Goal: Information Seeking & Learning: Learn about a topic

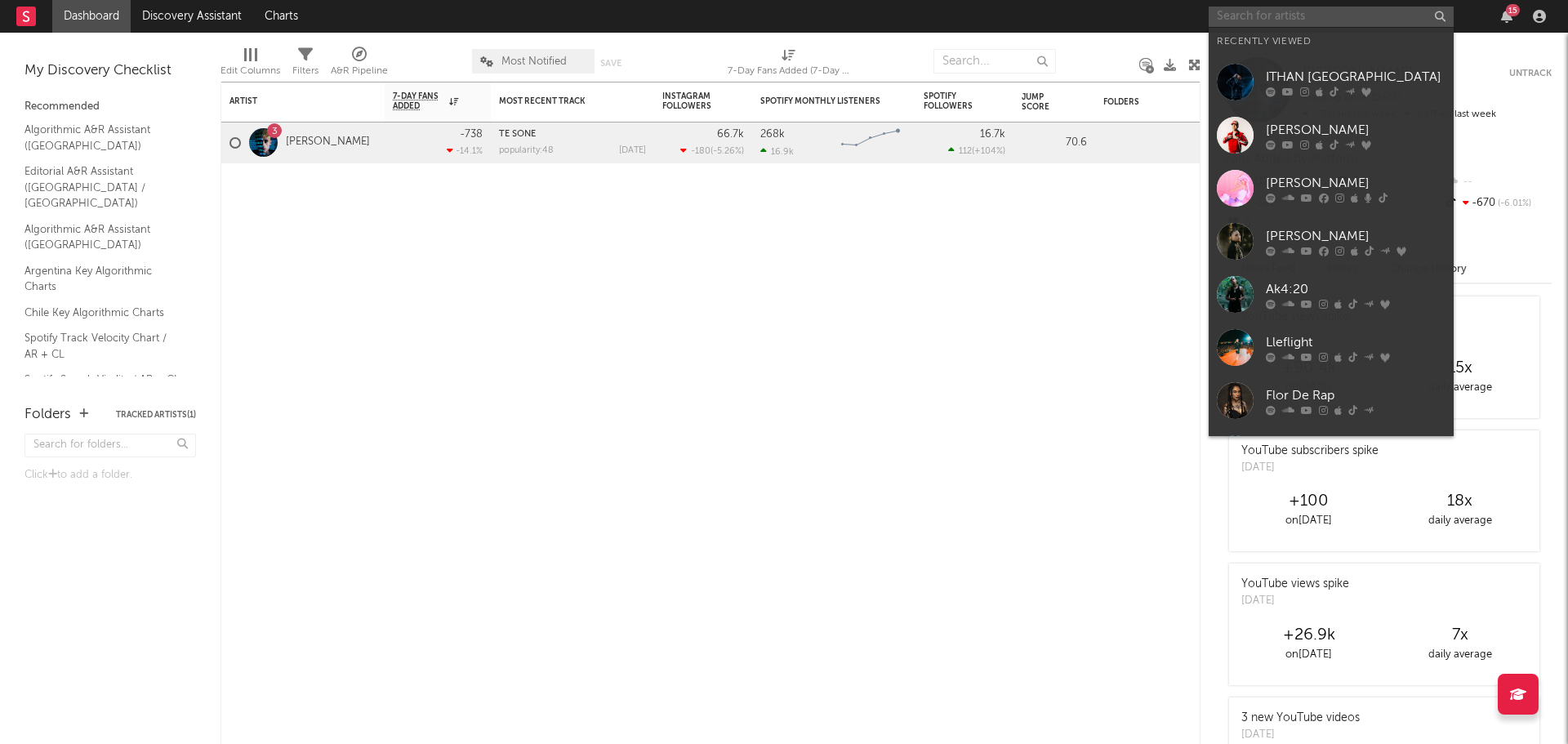
click at [1251, 7] on input "text" at bounding box center [1331, 17] width 245 height 21
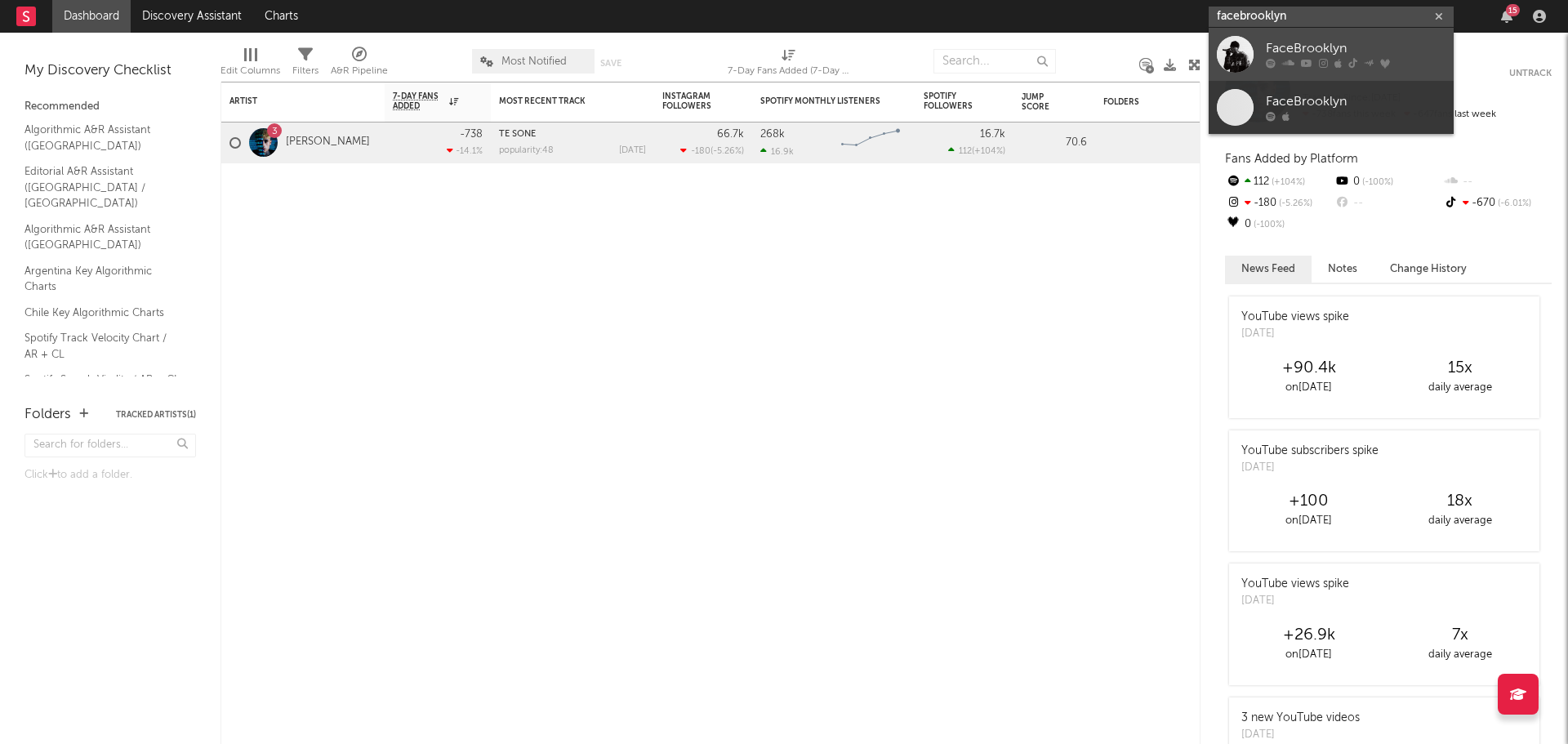
type input "facebrooklyn"
click at [1312, 57] on div "FaceBrooklyn" at bounding box center [1356, 49] width 180 height 20
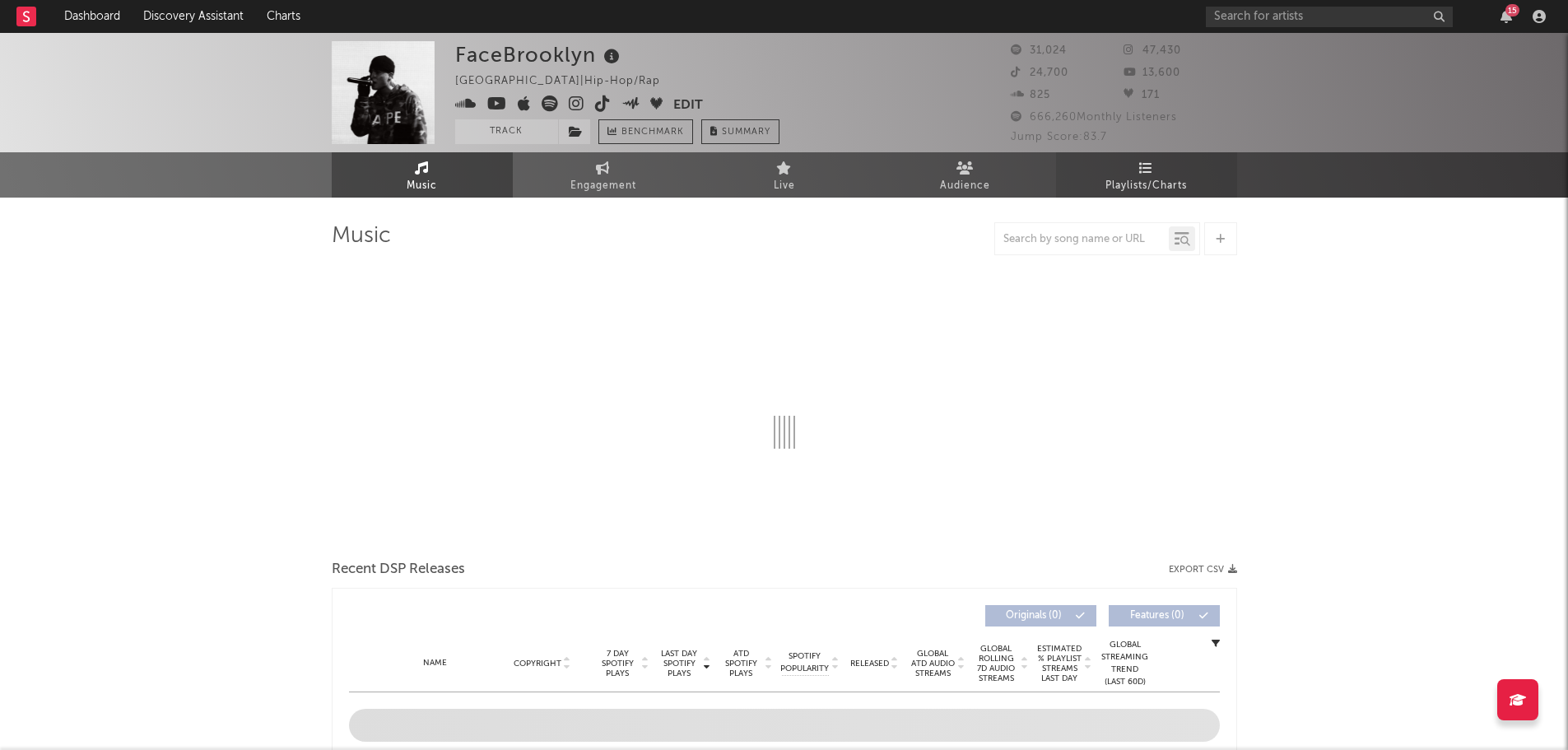
select select "6m"
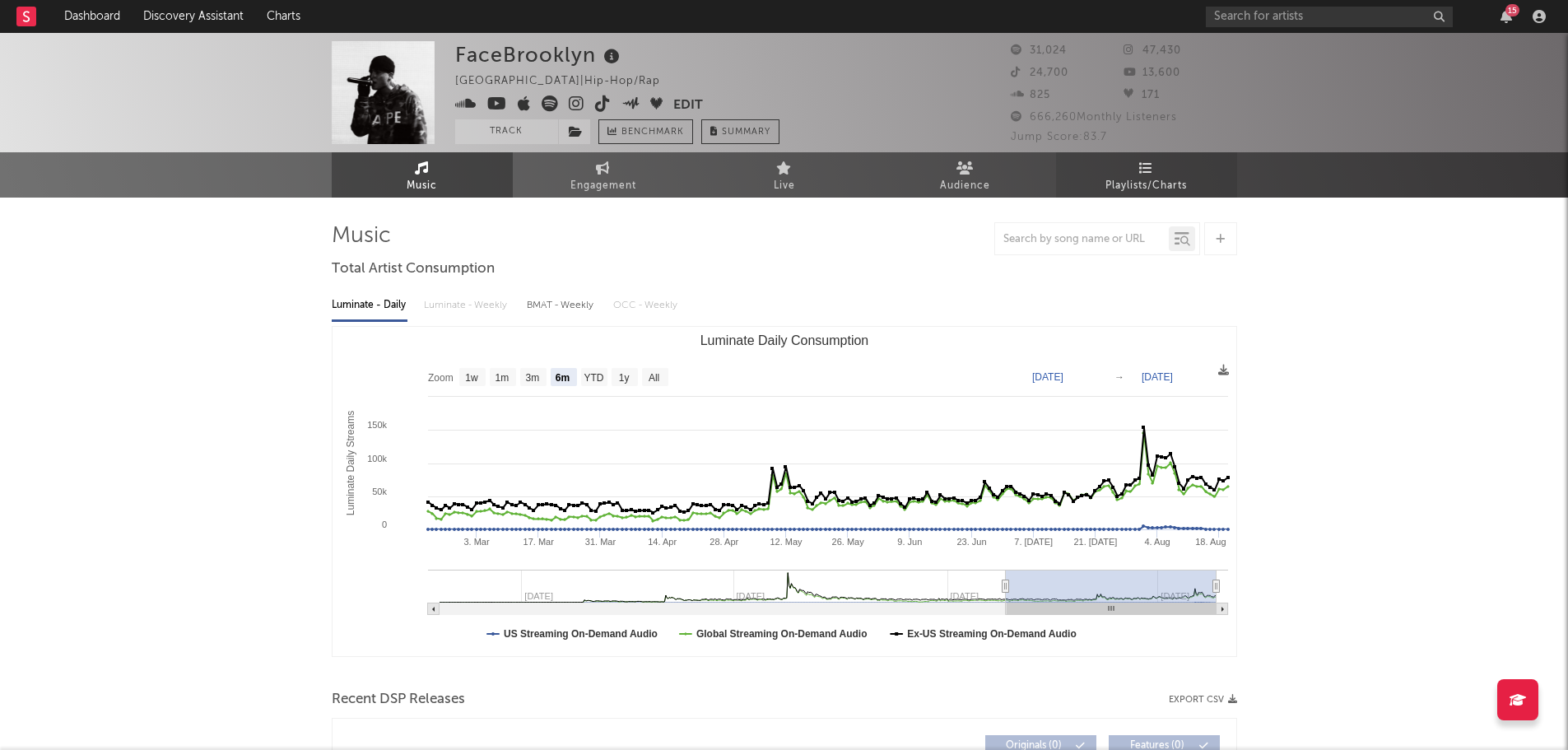
click at [1151, 161] on icon at bounding box center [1146, 167] width 14 height 13
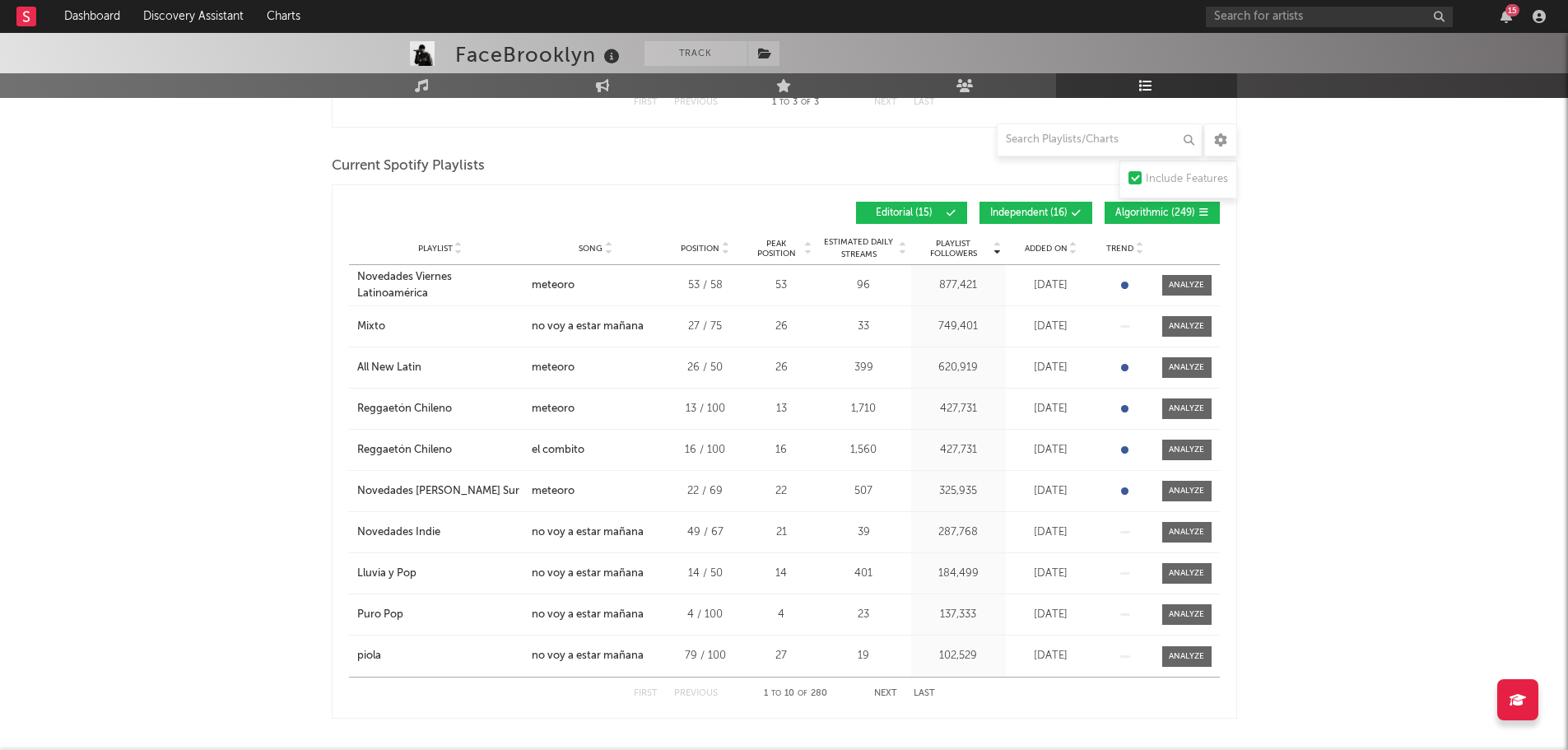
scroll to position [736, 0]
click at [585, 250] on span "Song" at bounding box center [590, 247] width 24 height 9
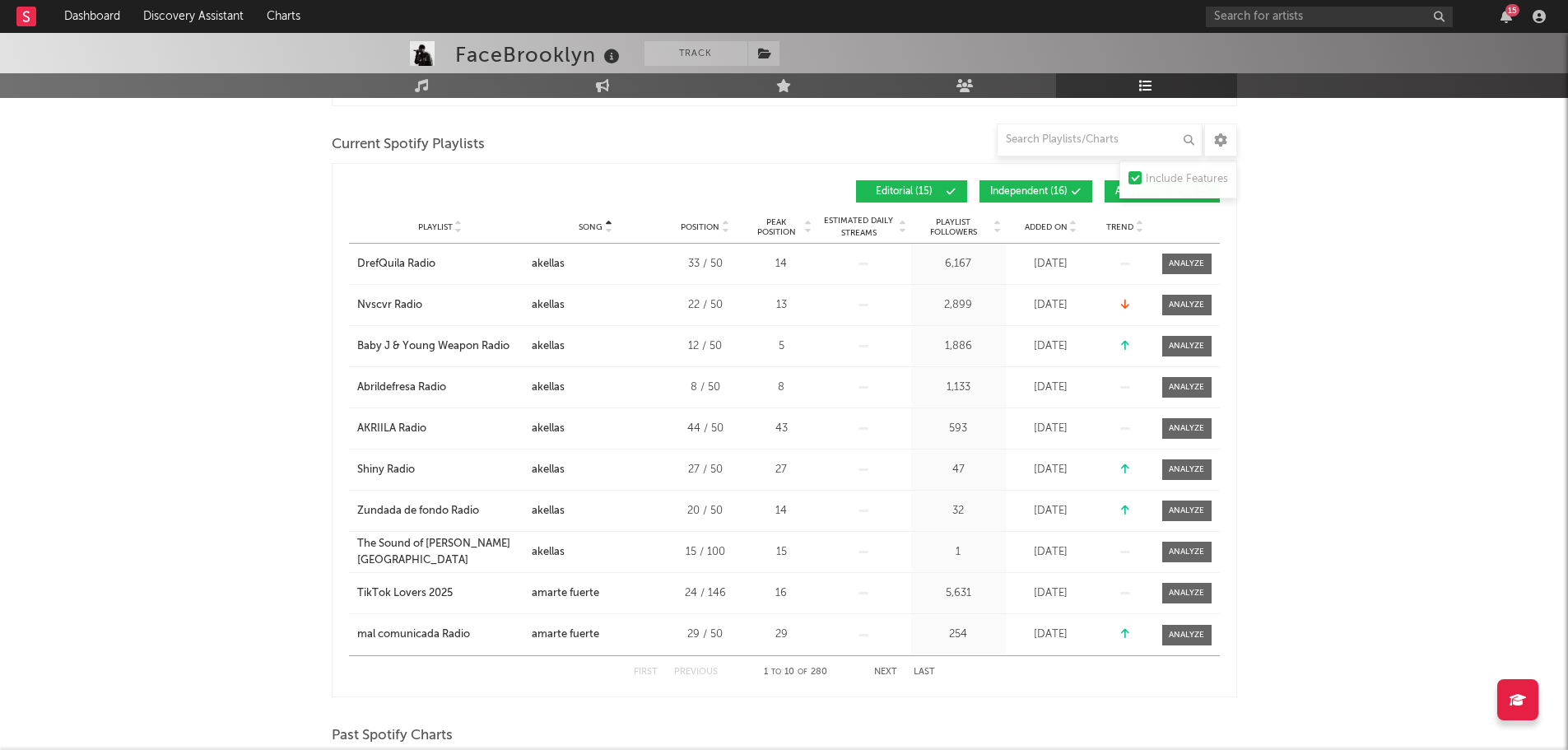
scroll to position [758, 0]
click at [884, 669] on button "Next" at bounding box center [885, 671] width 23 height 9
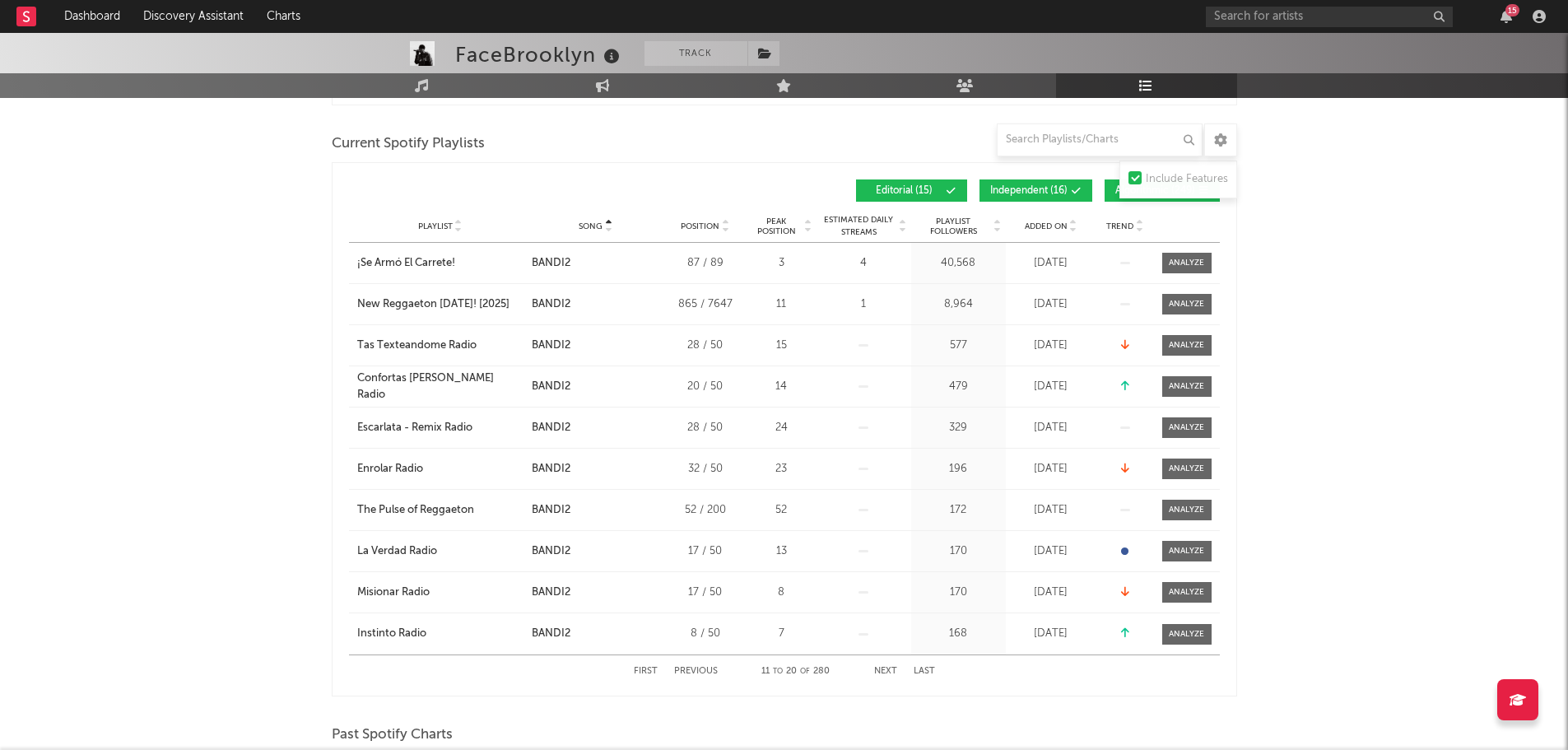
click at [884, 669] on button "Next" at bounding box center [885, 671] width 23 height 9
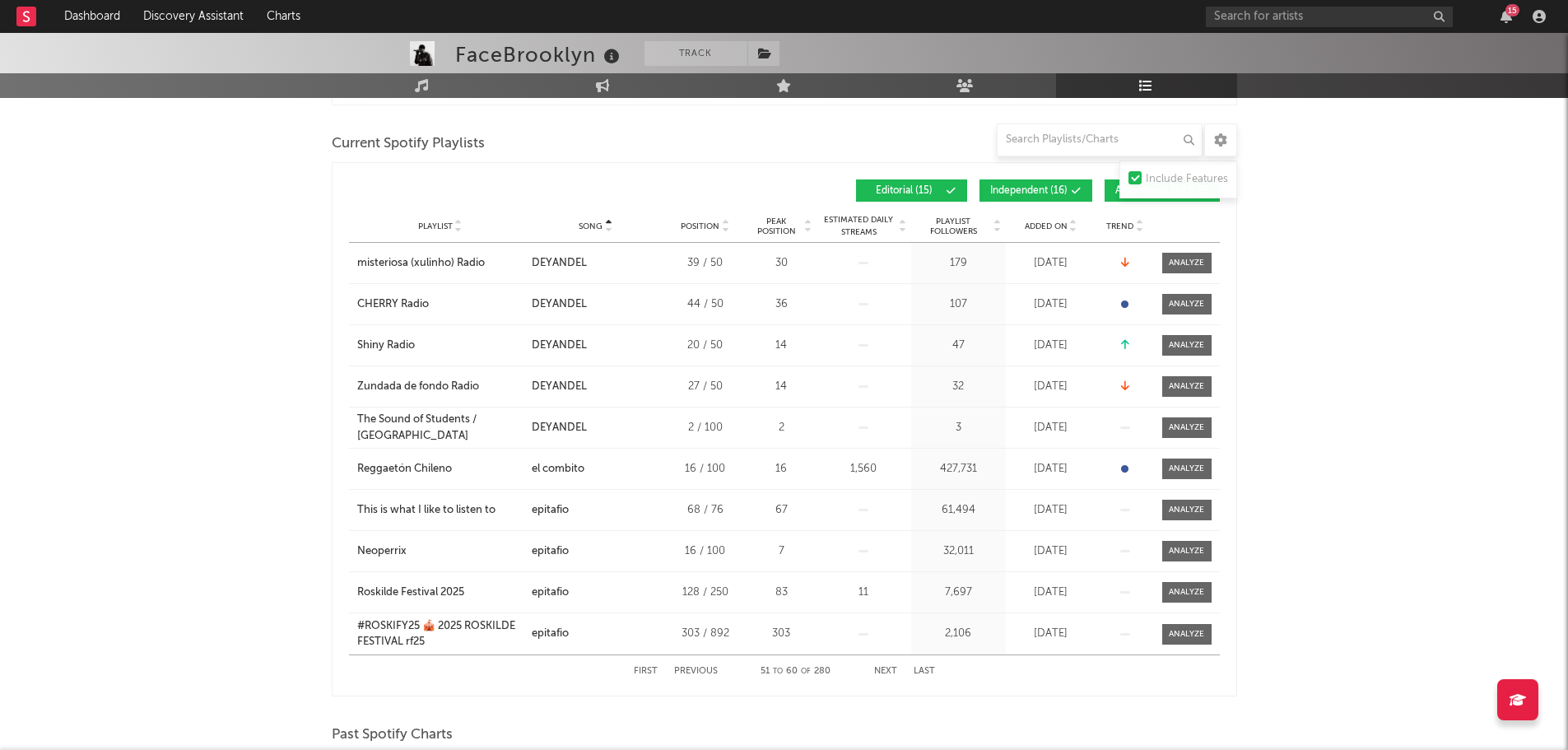
click at [1053, 228] on span "Added On" at bounding box center [1046, 226] width 43 height 9
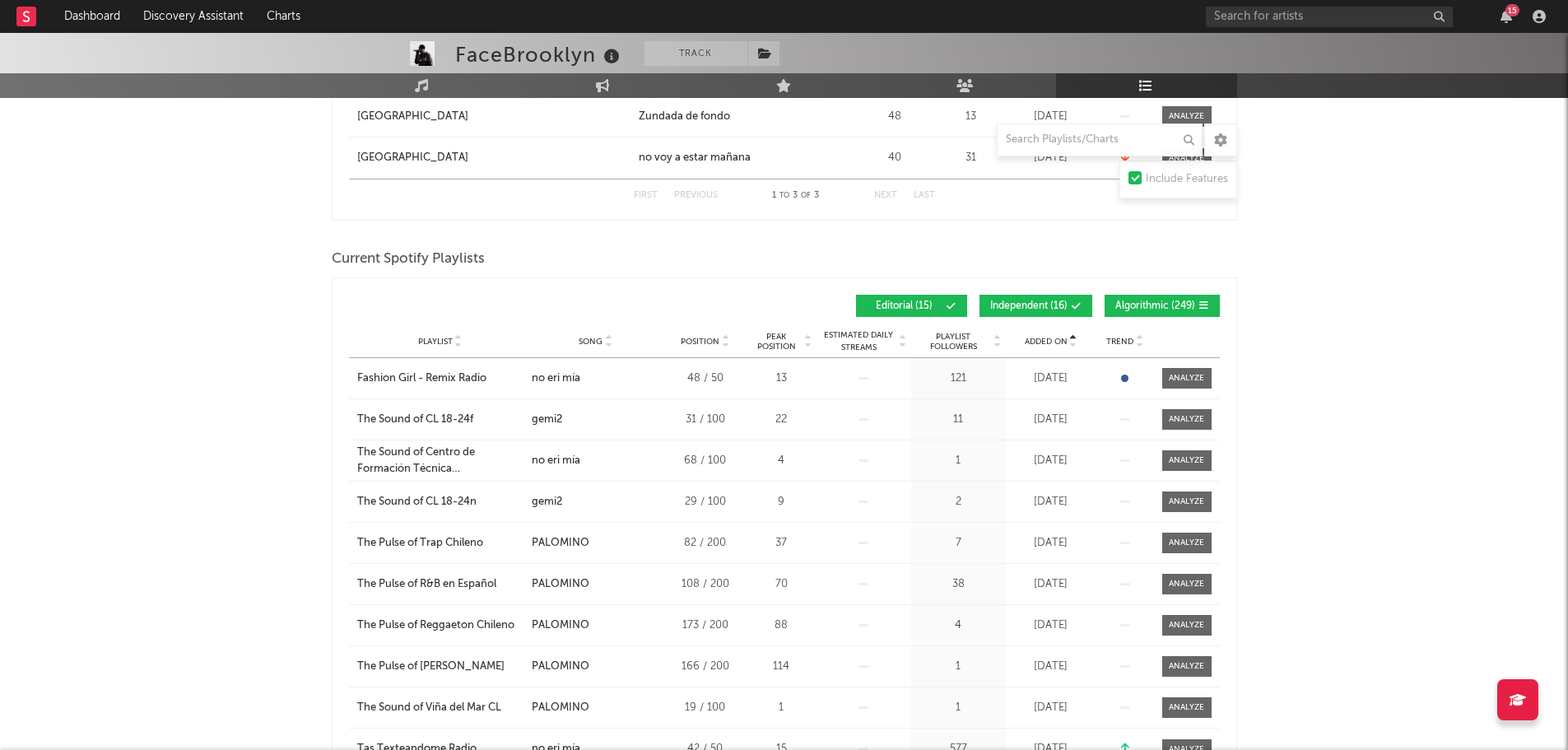
scroll to position [658, 0]
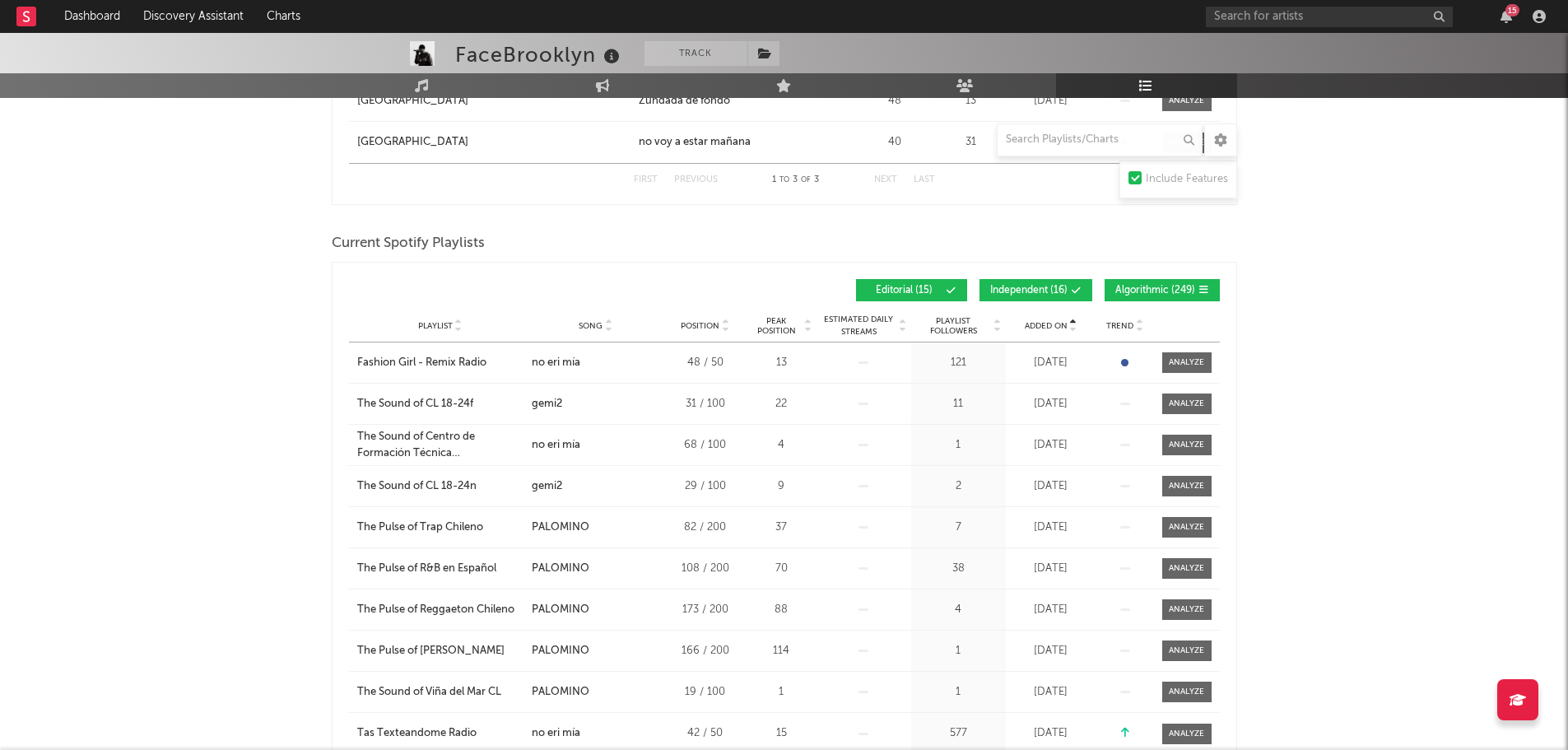
click at [1045, 321] on span "Added On" at bounding box center [1046, 325] width 43 height 9
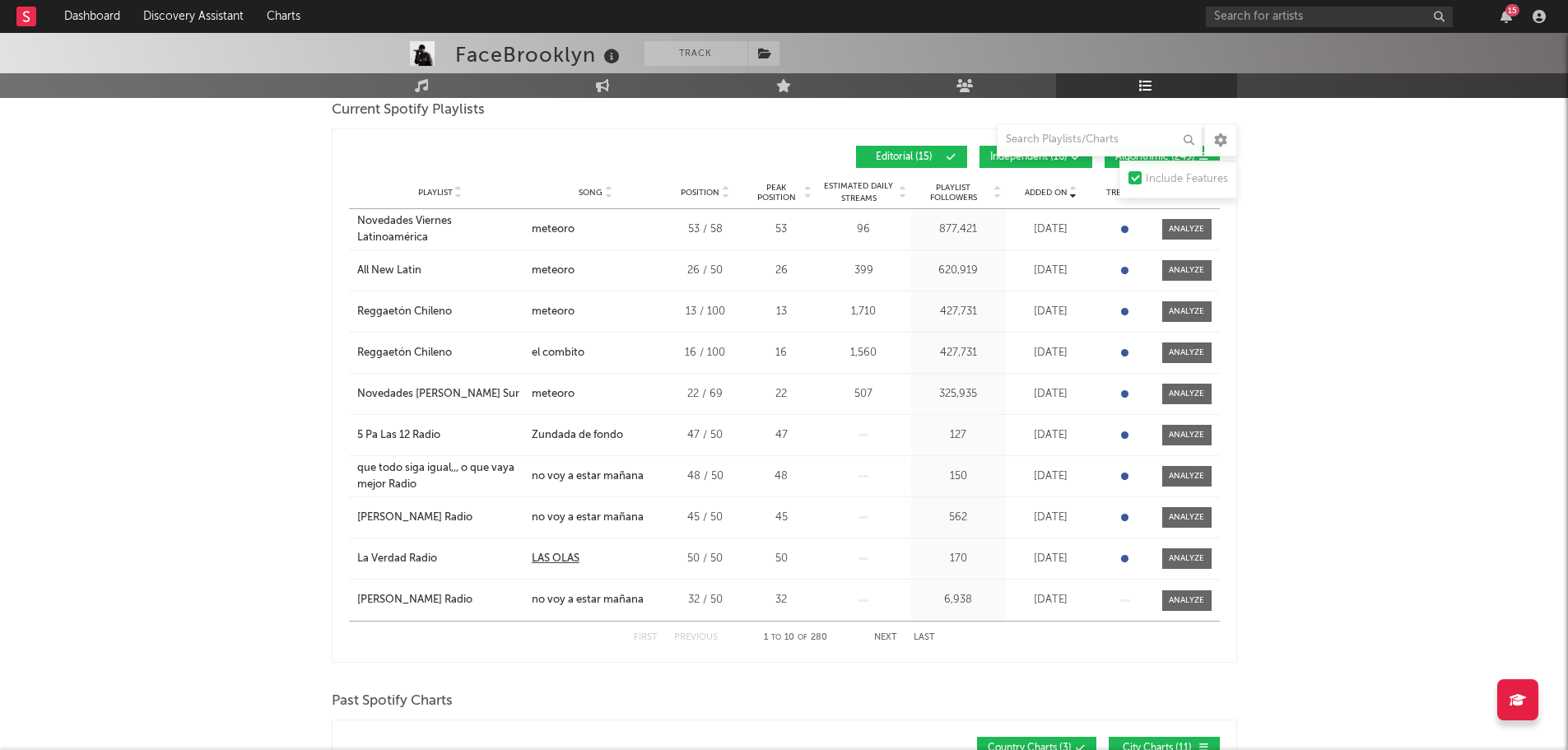
scroll to position [792, 0]
click at [591, 193] on span "Song" at bounding box center [590, 191] width 24 height 9
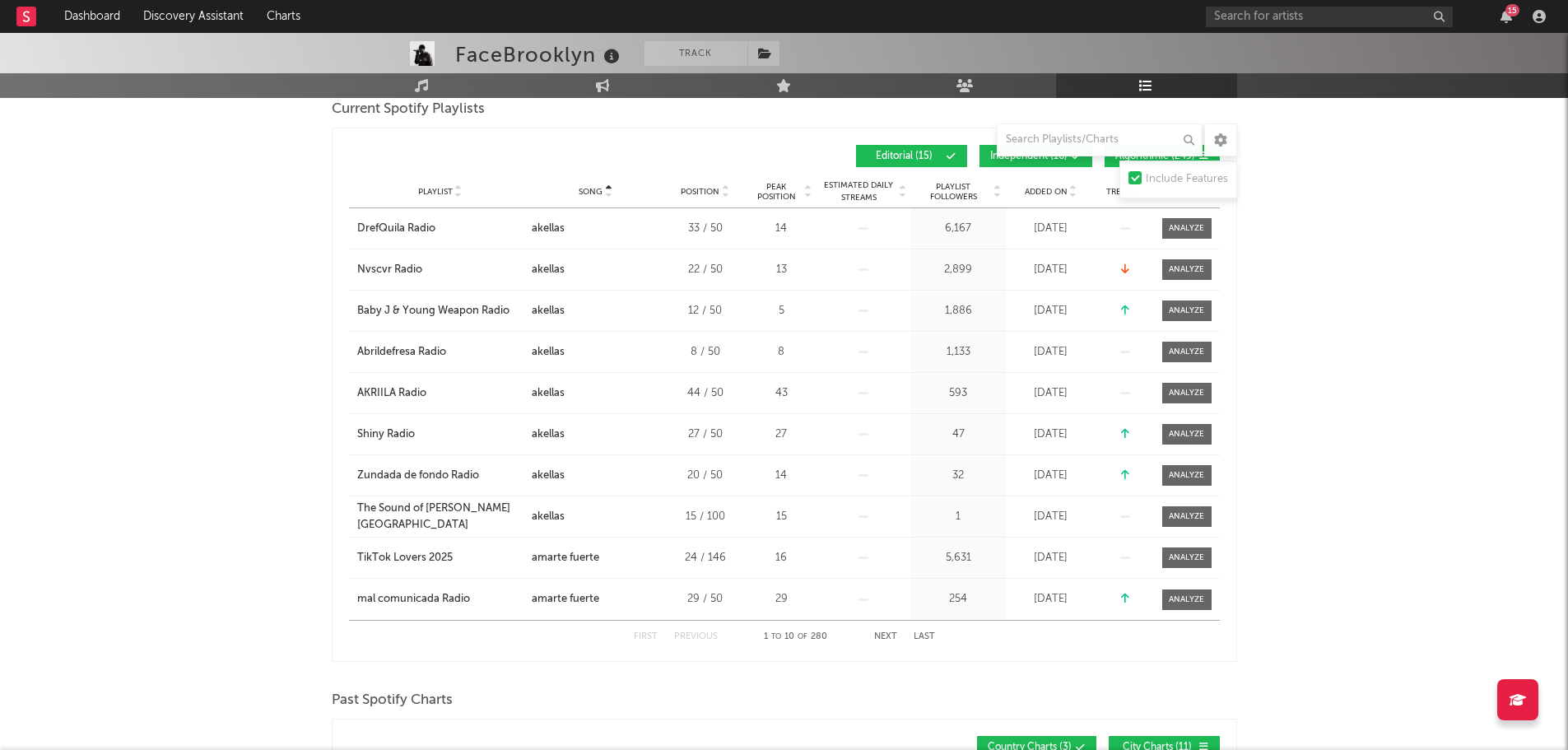
click at [885, 640] on button "Next" at bounding box center [885, 636] width 23 height 9
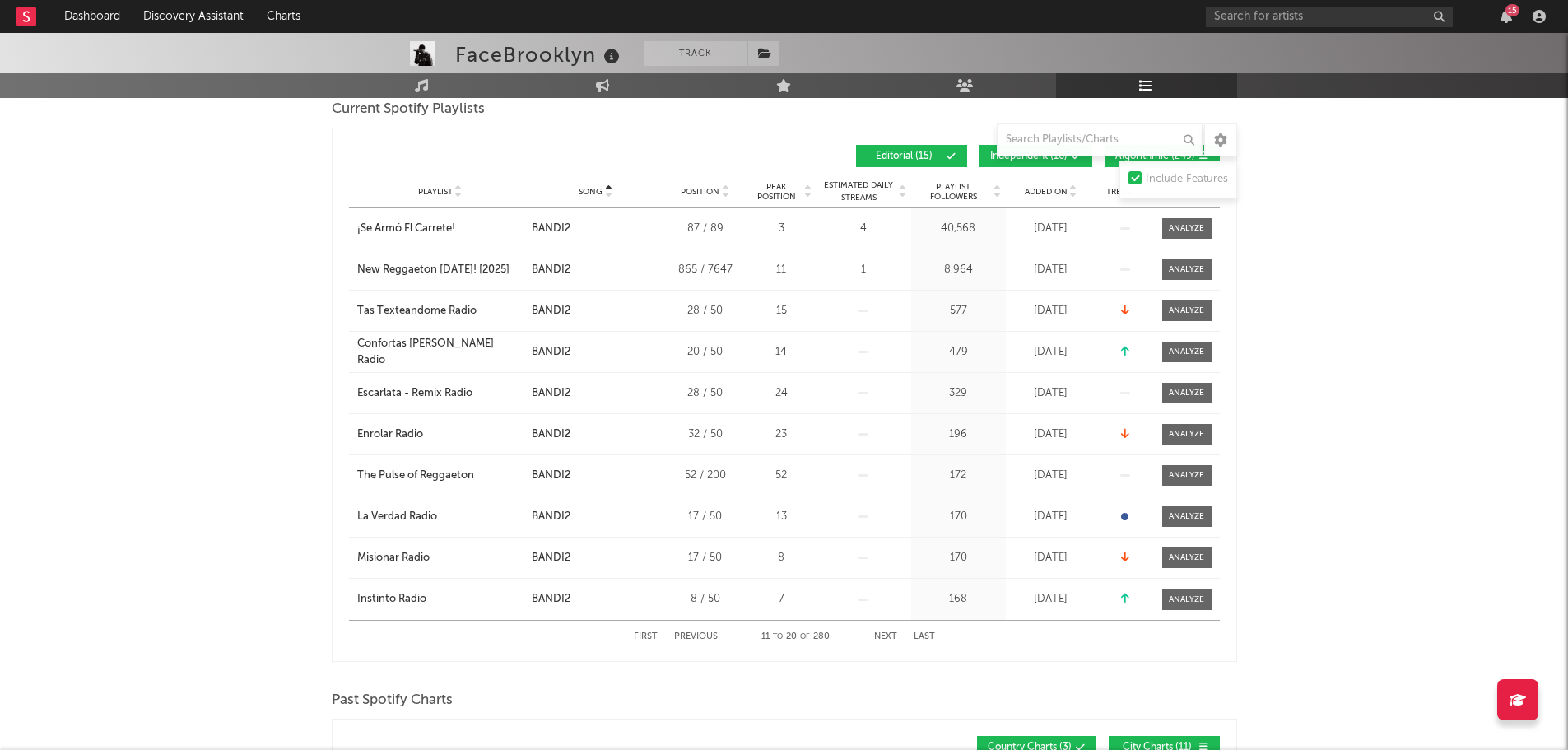
click at [885, 640] on button "Next" at bounding box center [885, 636] width 23 height 9
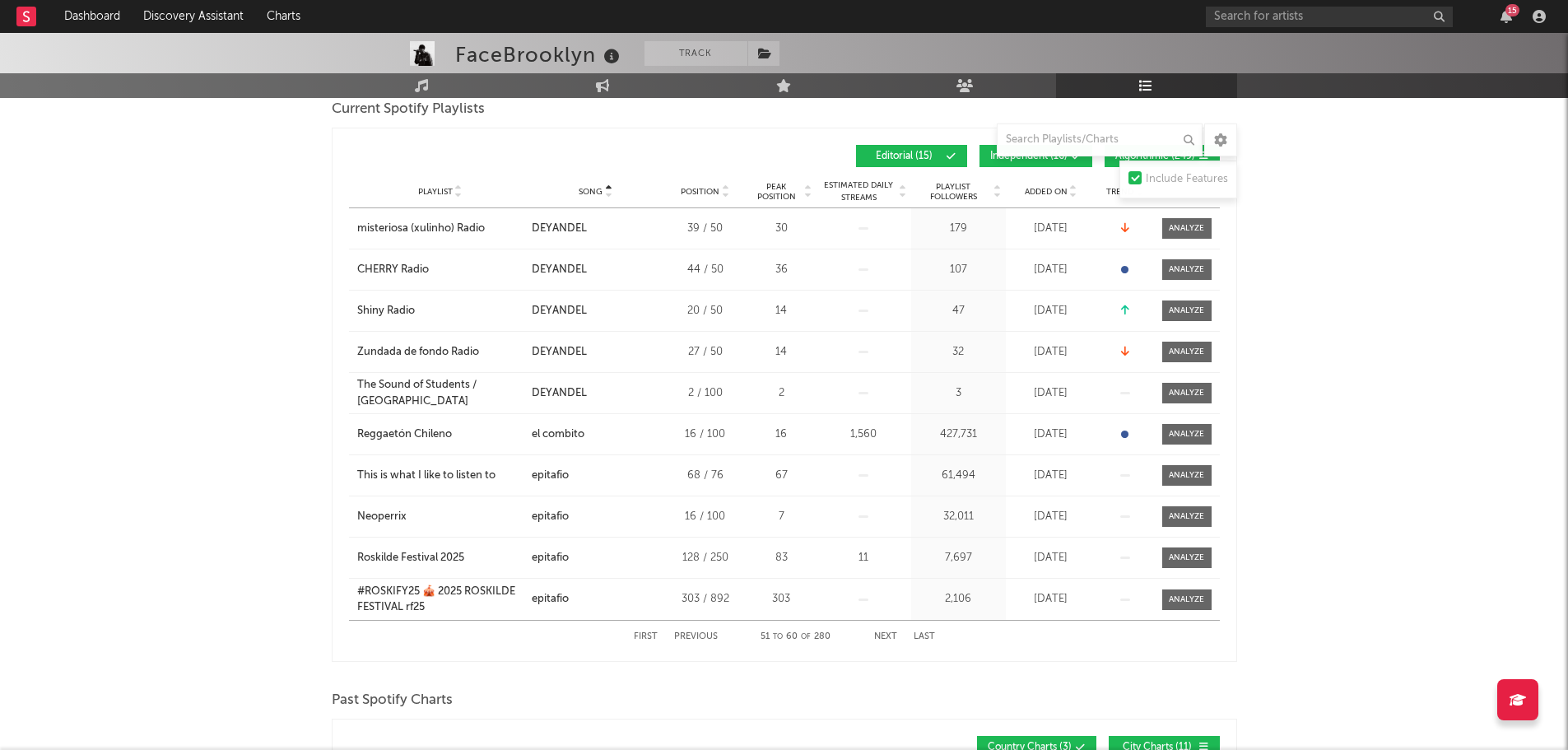
click at [885, 640] on button "Next" at bounding box center [885, 636] width 23 height 9
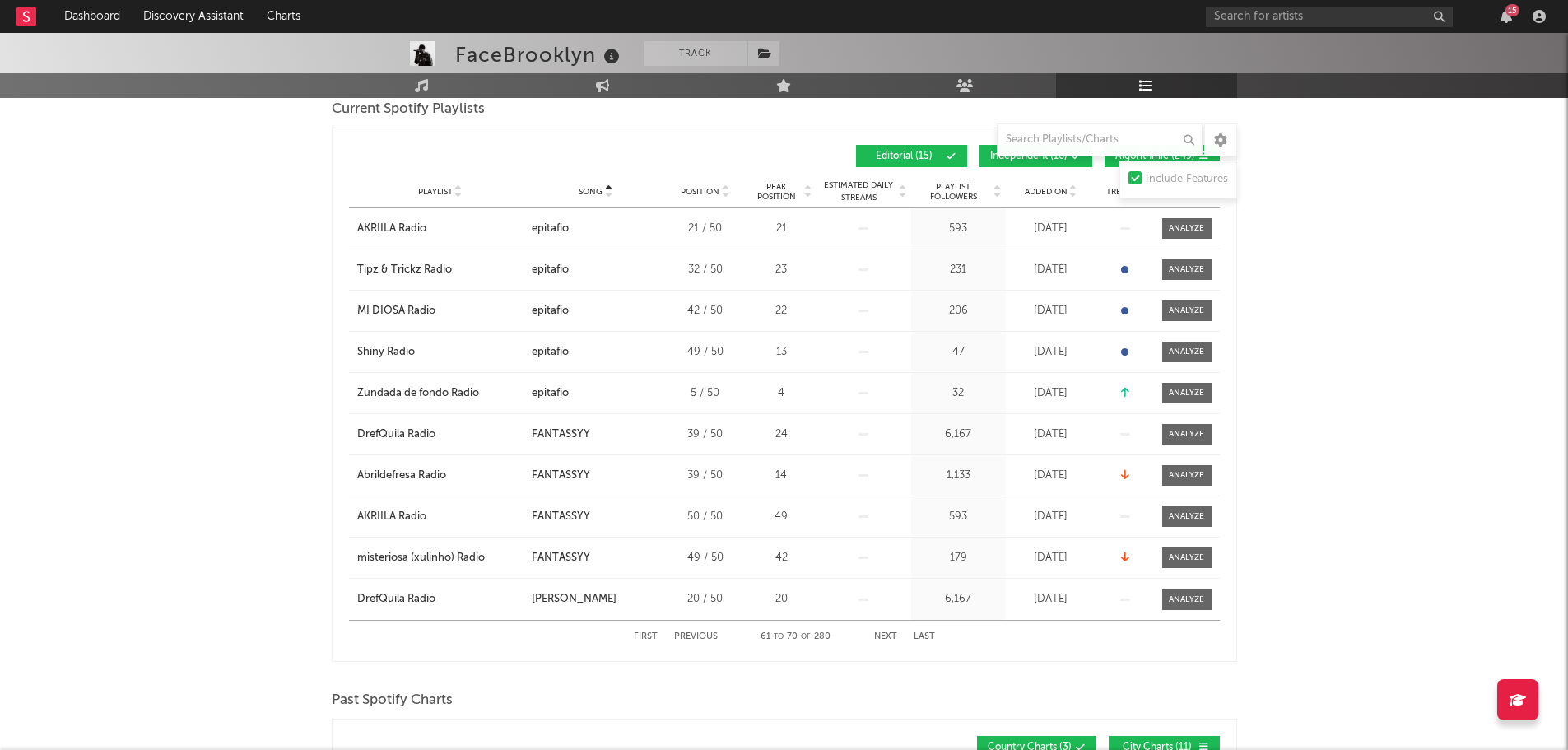
click at [885, 640] on button "Next" at bounding box center [885, 636] width 23 height 9
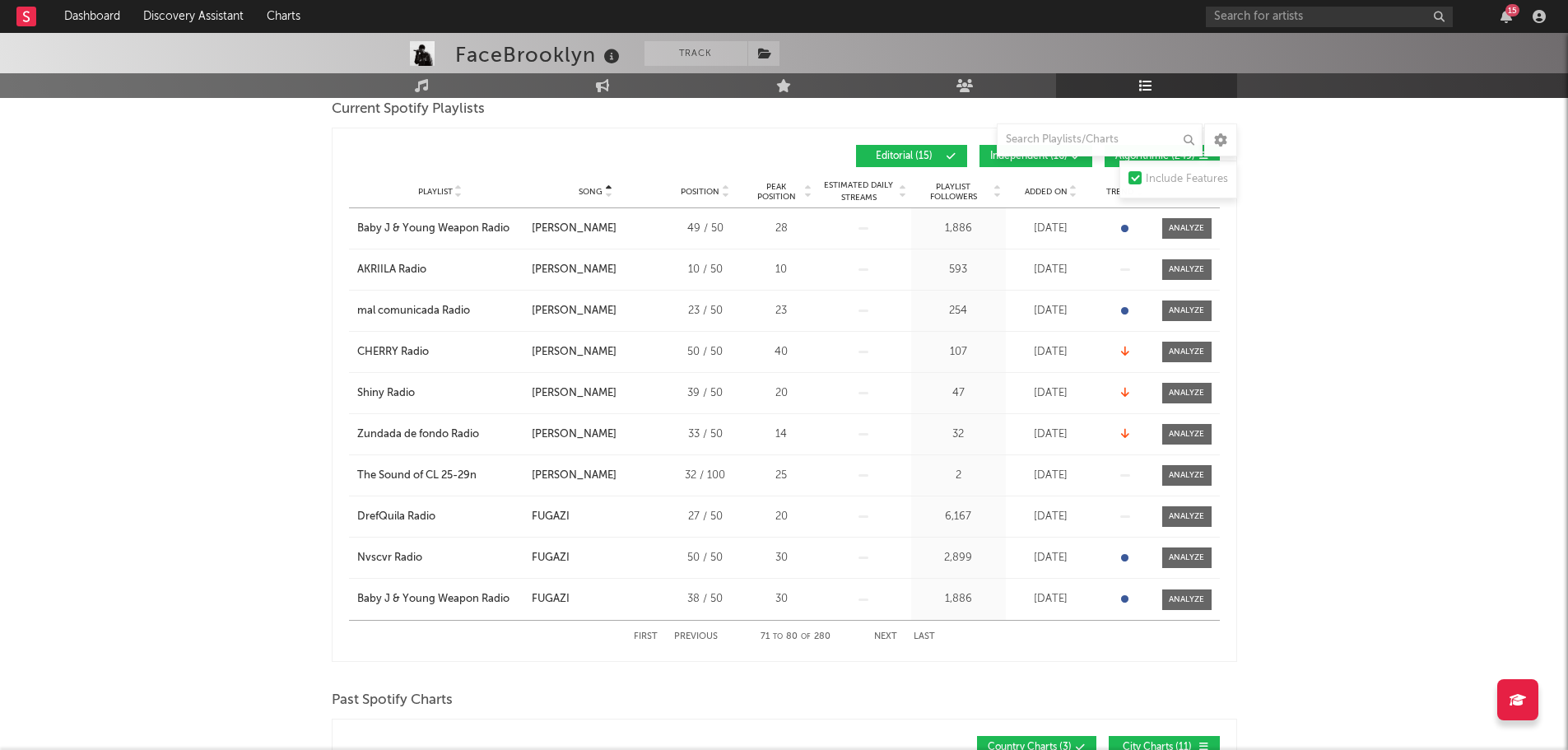
click at [885, 640] on button "Next" at bounding box center [885, 636] width 23 height 9
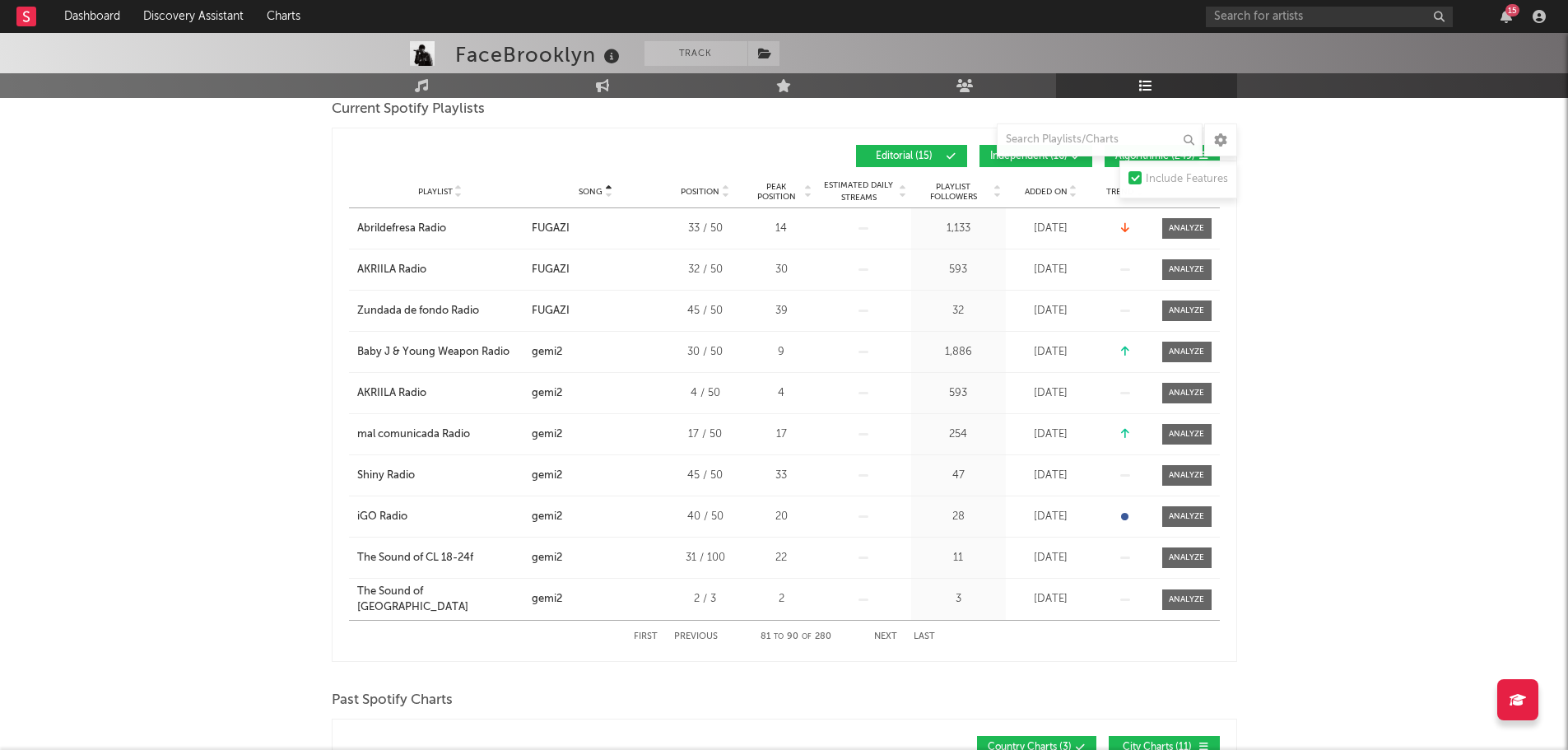
click at [885, 640] on button "Next" at bounding box center [885, 636] width 23 height 9
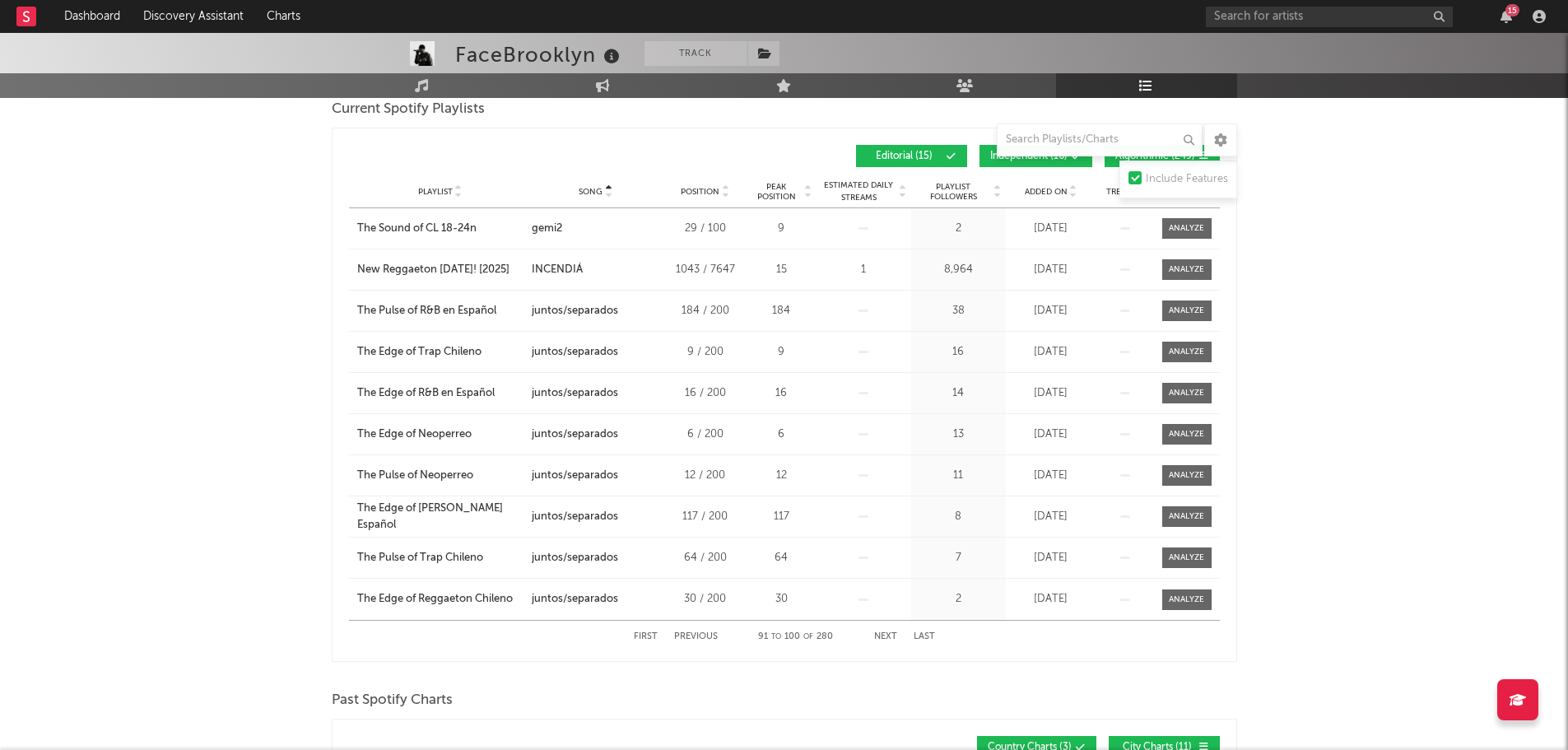
click at [885, 640] on button "Next" at bounding box center [885, 636] width 23 height 9
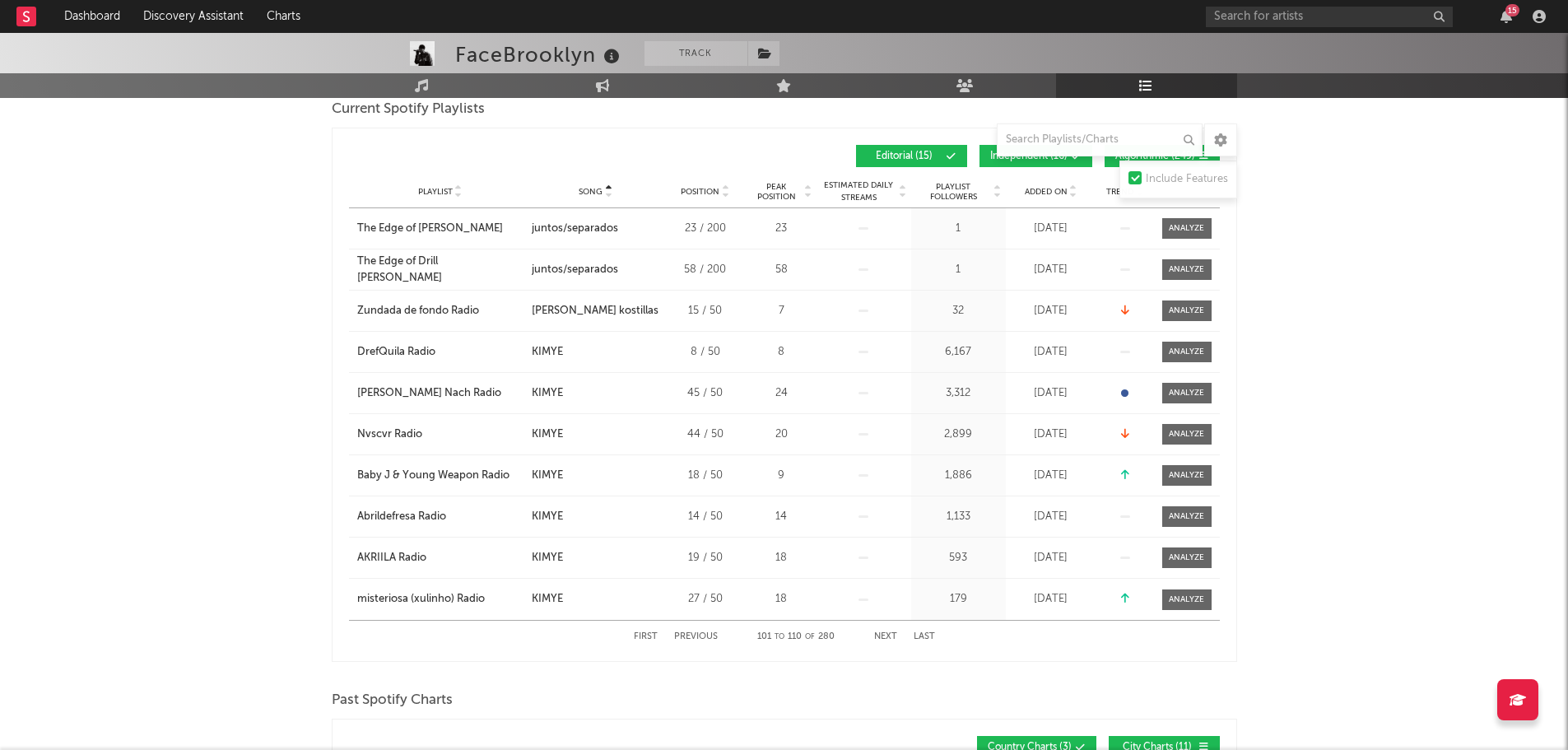
click at [885, 640] on button "Next" at bounding box center [885, 636] width 23 height 9
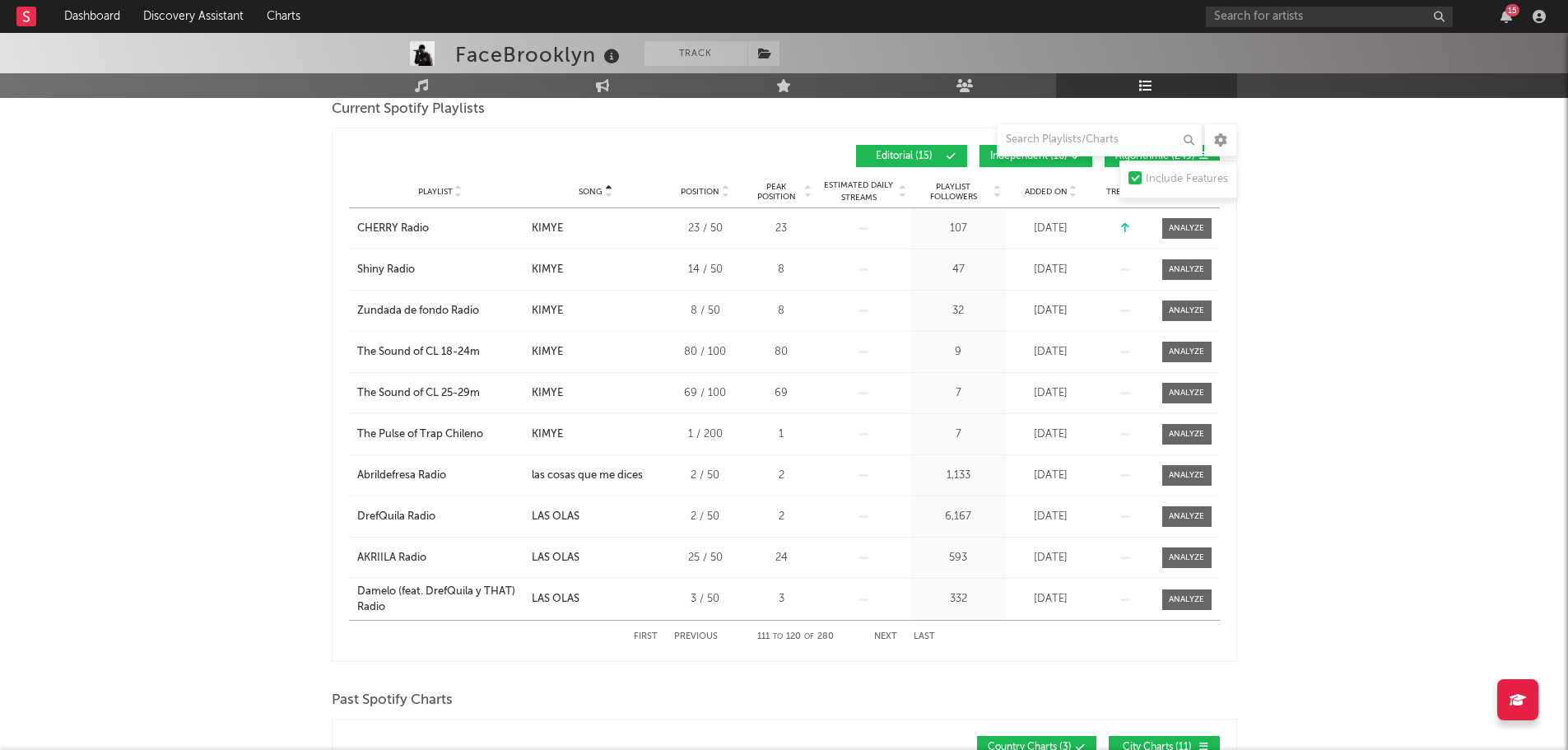
click at [885, 640] on button "Next" at bounding box center [885, 636] width 23 height 9
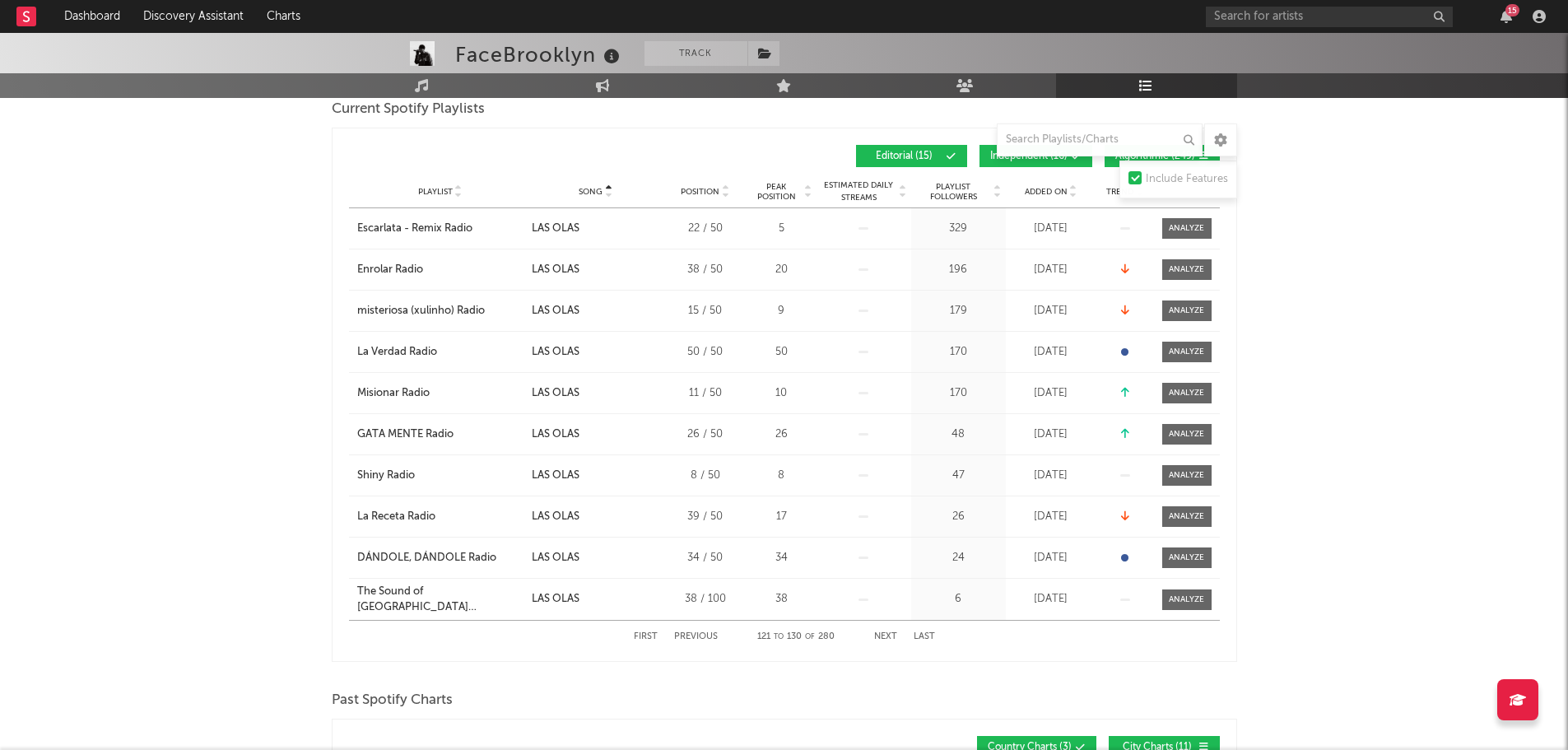
click at [885, 640] on button "Next" at bounding box center [885, 636] width 23 height 9
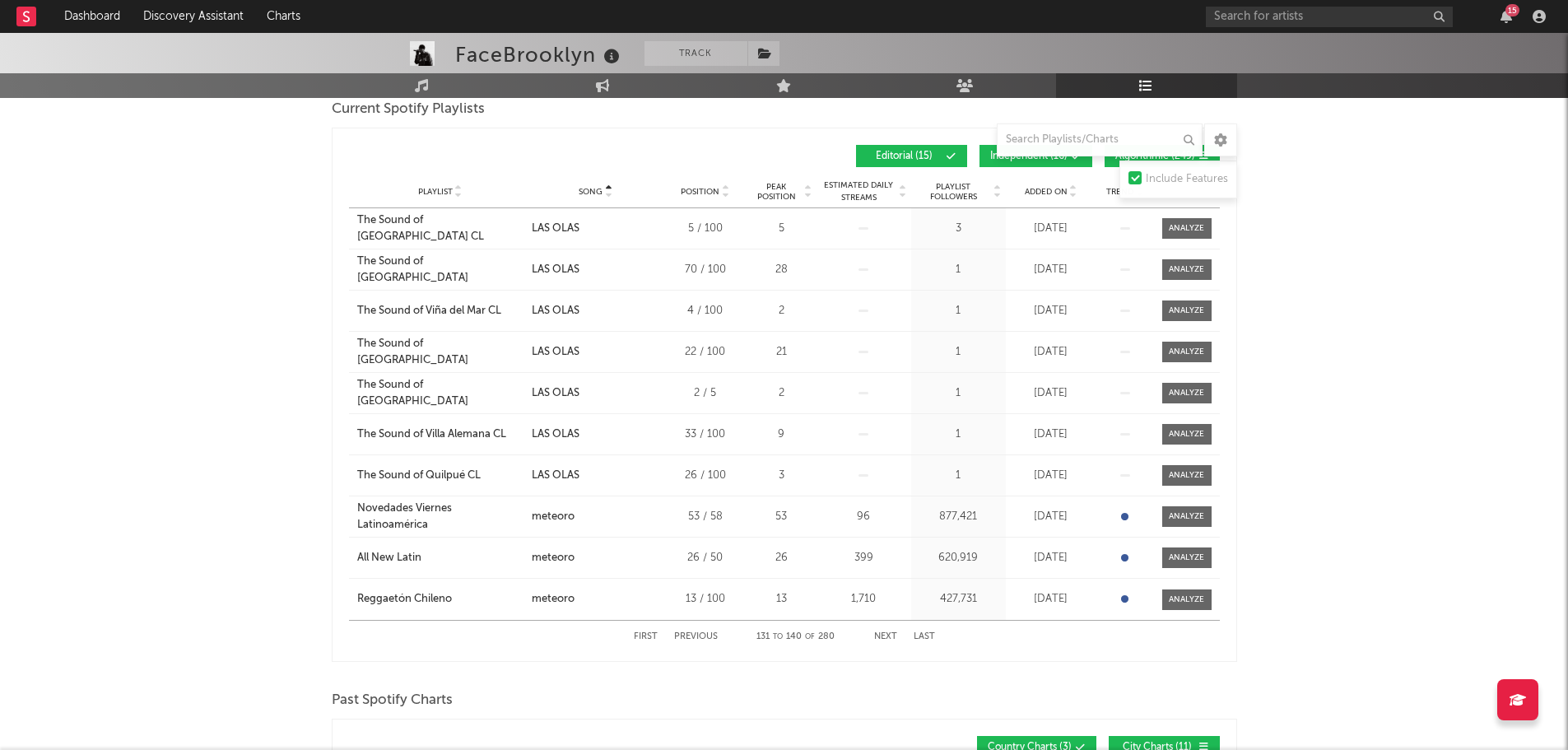
click at [885, 640] on button "Next" at bounding box center [885, 636] width 23 height 9
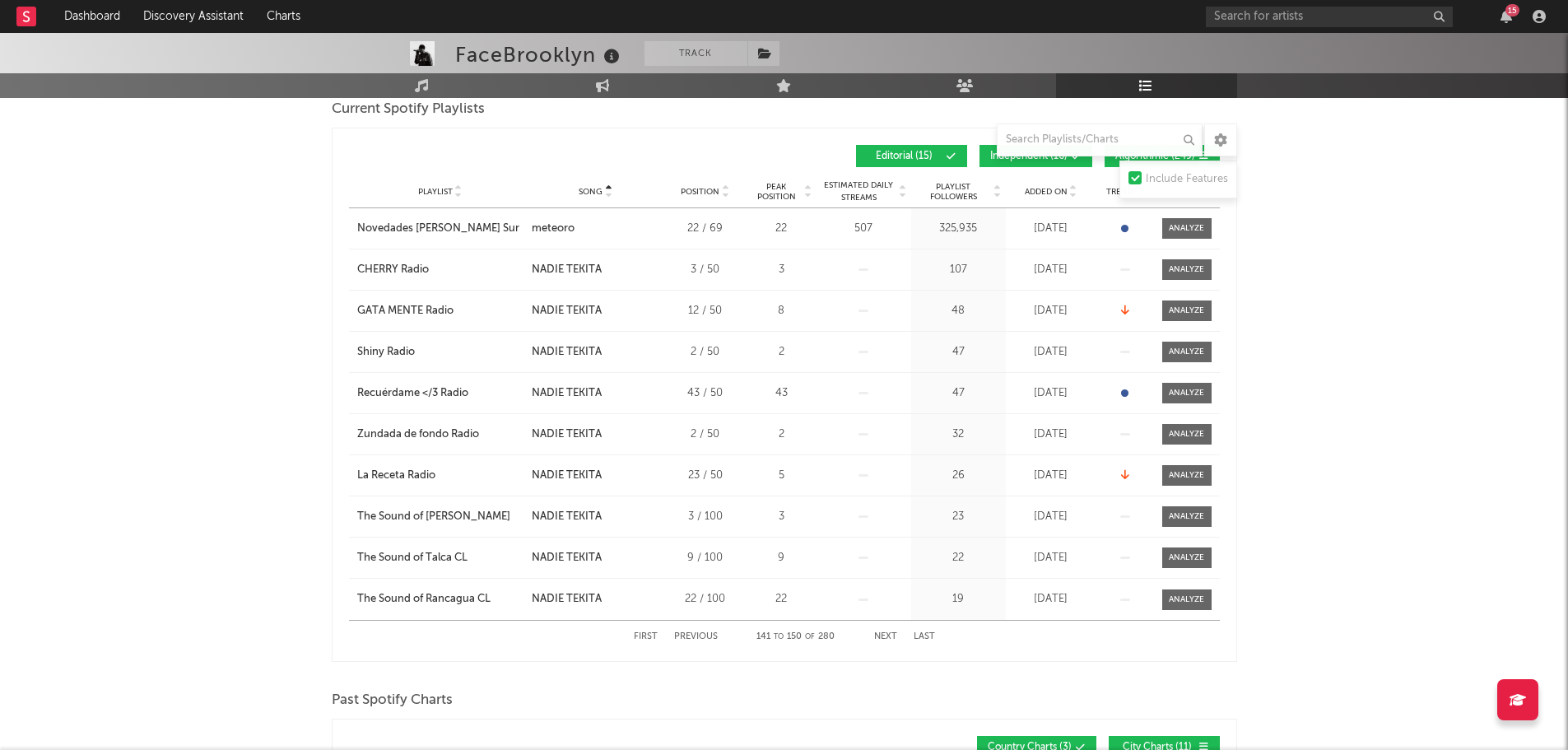
click at [885, 640] on button "Next" at bounding box center [885, 636] width 23 height 9
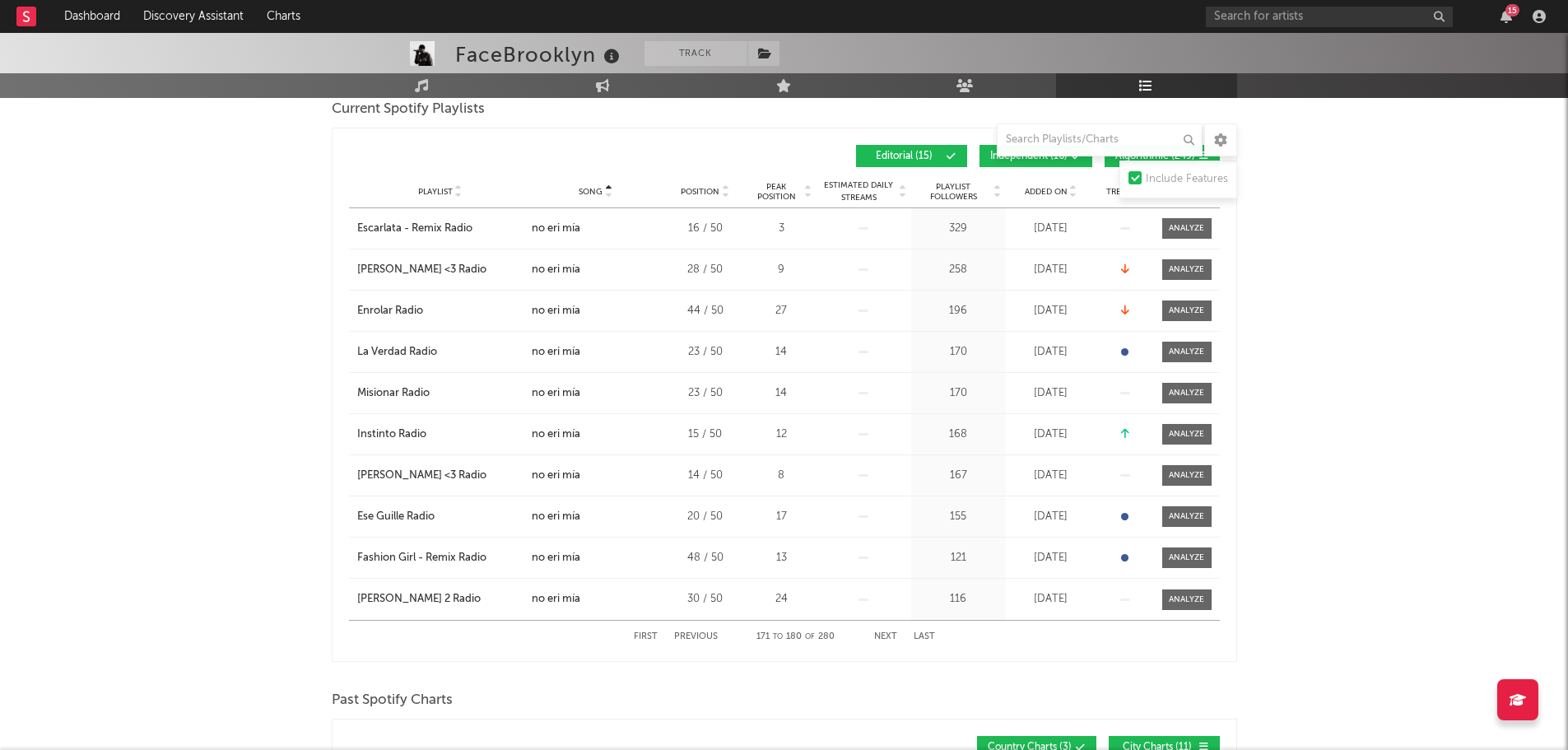
click at [885, 640] on button "Next" at bounding box center [885, 636] width 23 height 9
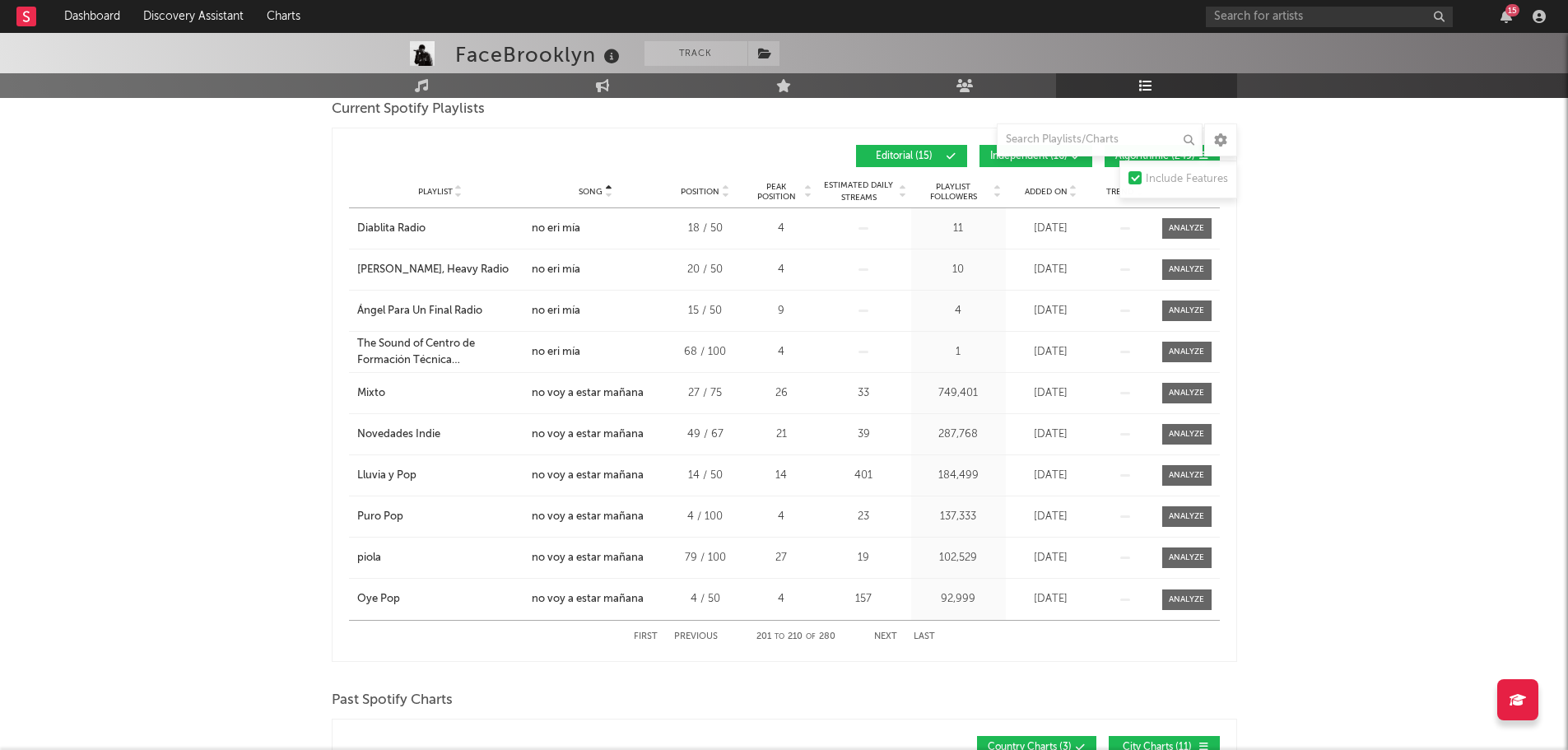
click at [886, 637] on button "Next" at bounding box center [885, 636] width 23 height 9
